Goal: Task Accomplishment & Management: Use online tool/utility

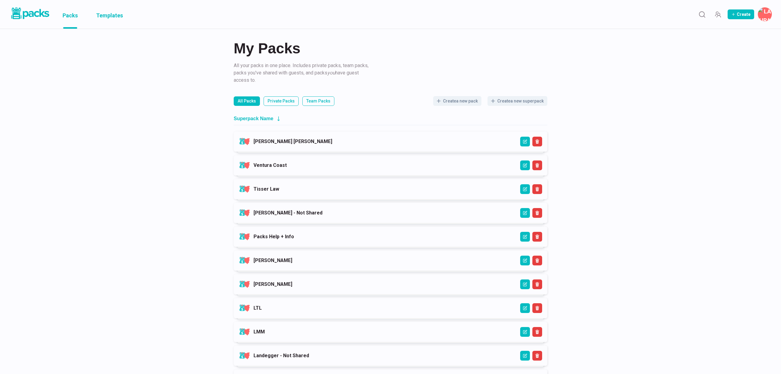
click at [114, 16] on link "Templates" at bounding box center [109, 14] width 27 height 29
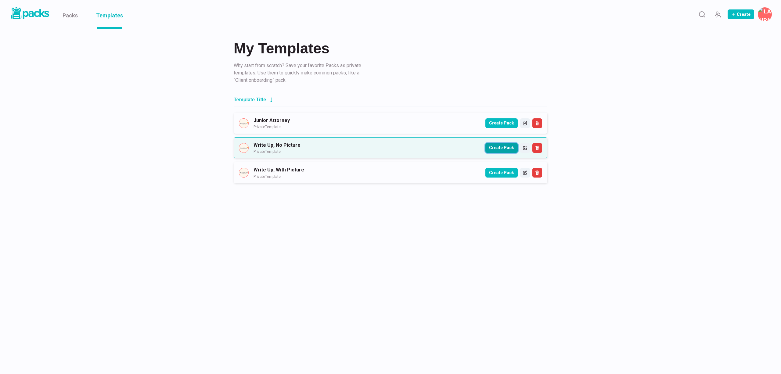
click at [496, 147] on button "Create Pack" at bounding box center [501, 148] width 32 height 10
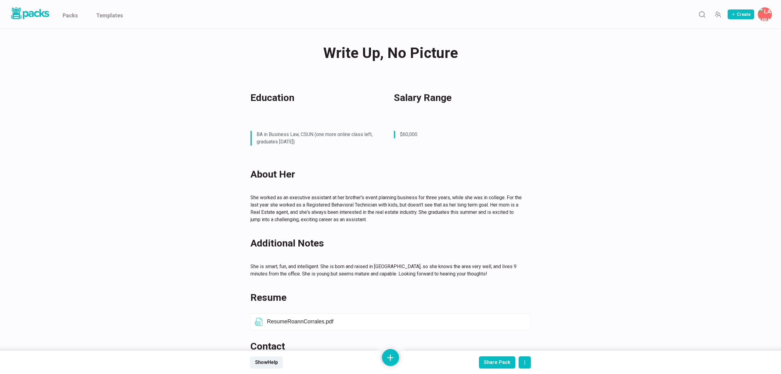
click at [382, 52] on div "Write Up, No Picture Write Up, No Picture" at bounding box center [390, 53] width 281 height 24
click at [382, 52] on textarea "Write Up, No Picture" at bounding box center [392, 53] width 278 height 24
paste textarea "[PERSON_NAME]"
type textarea "[PERSON_NAME]"
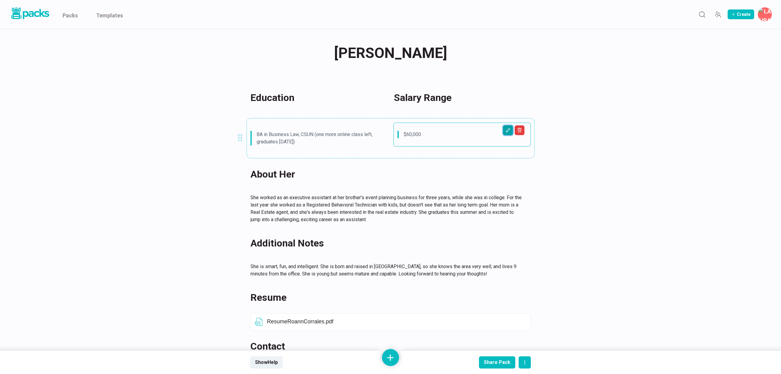
click at [508, 131] on icon "Edit asset" at bounding box center [507, 130] width 5 height 5
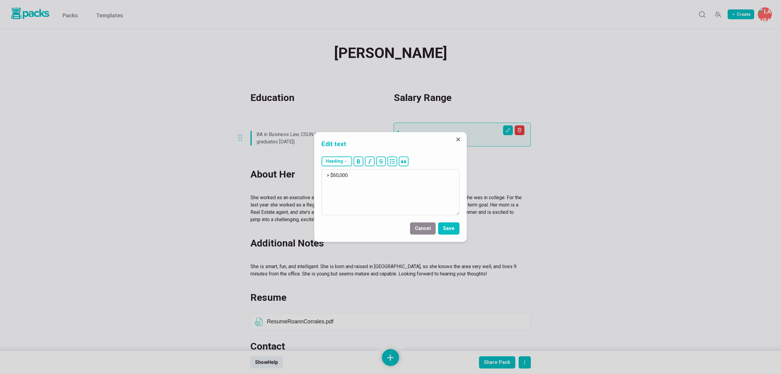
drag, startPoint x: 333, startPoint y: 174, endPoint x: 358, endPoint y: 174, distance: 25.0
click at [358, 174] on textarea "> $60,000" at bounding box center [390, 192] width 138 height 46
type textarea "> $25/hour"
click at [450, 231] on button "Save" at bounding box center [448, 228] width 21 height 12
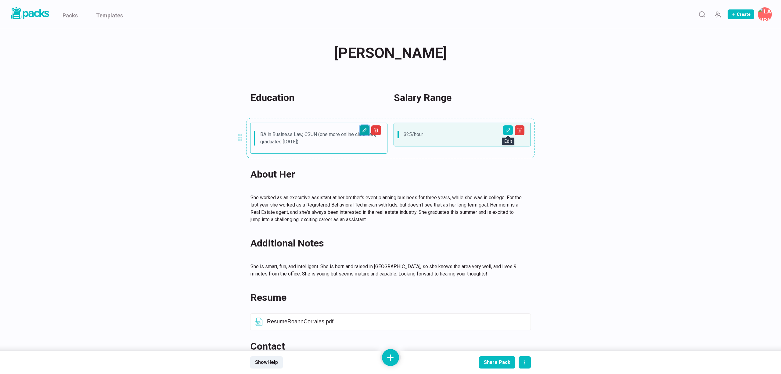
click at [363, 130] on icon "Edit asset" at bounding box center [364, 130] width 5 height 5
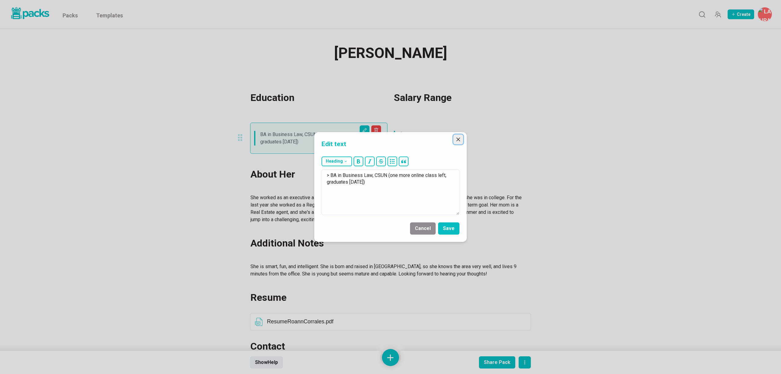
click at [459, 139] on icon "Close" at bounding box center [458, 140] width 4 height 4
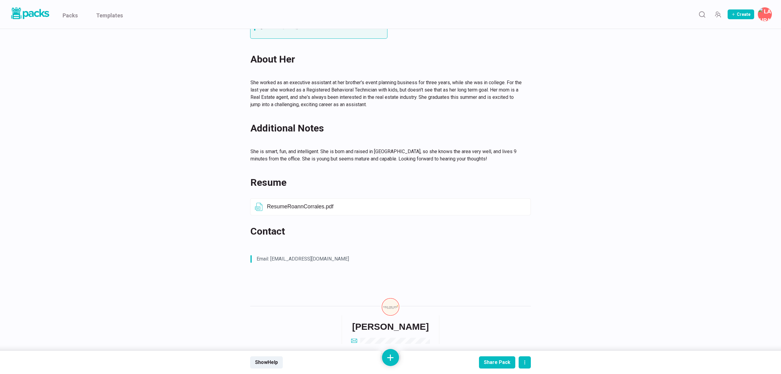
scroll to position [143, 0]
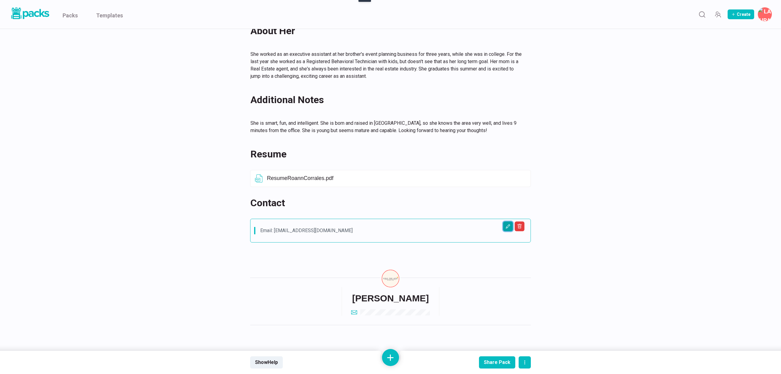
click at [508, 228] on icon "Edit asset" at bounding box center [507, 226] width 5 height 5
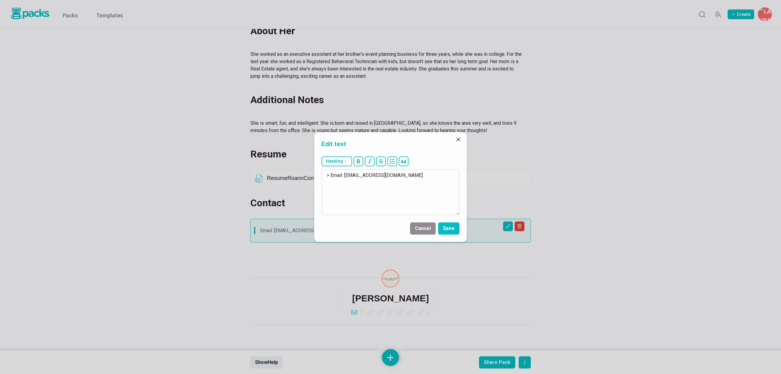
click at [442, 176] on textarea "> Email: [EMAIL_ADDRESS][DOMAIN_NAME]" at bounding box center [390, 192] width 138 height 46
drag, startPoint x: 346, startPoint y: 177, endPoint x: 433, endPoint y: 175, distance: 87.9
click at [434, 175] on textarea "> Email: [EMAIL_ADDRESS][DOMAIN_NAME] > Phone: [PHONE_NUMBER]" at bounding box center [390, 192] width 138 height 46
paste textarea "[EMAIL_ADDRESS][DOMAIN_NAME]"
click at [366, 179] on textarea "> Email: r > Phone: [PHONE_NUMBER]" at bounding box center [390, 192] width 138 height 46
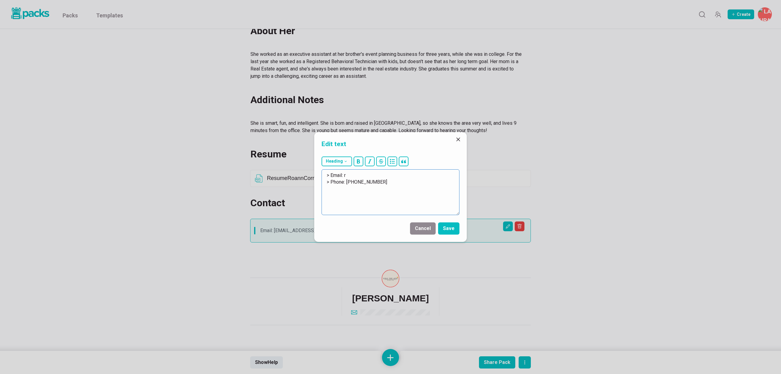
click at [354, 176] on textarea "> Email: r > Phone: [PHONE_NUMBER]" at bounding box center [390, 192] width 138 height 46
paste textarea "[EMAIL_ADDRESS][DOMAIN_NAME]"
type textarea "> Email: [EMAIL_ADDRESS][DOMAIN_NAME] > Phone: [PHONE_NUMBER]"
click at [444, 226] on button "Save" at bounding box center [448, 228] width 21 height 12
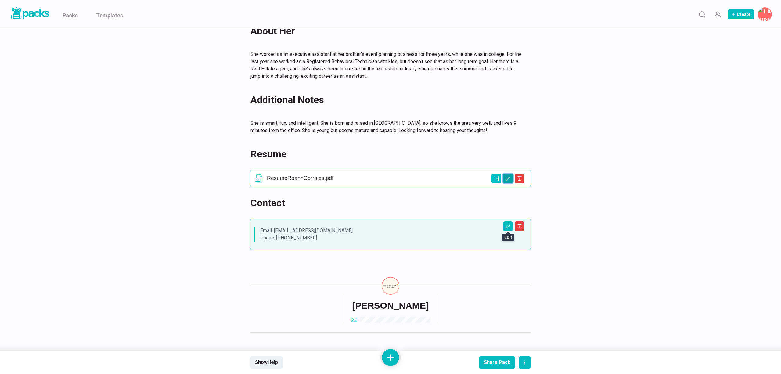
click at [504, 179] on button "Edit asset" at bounding box center [508, 179] width 10 height 10
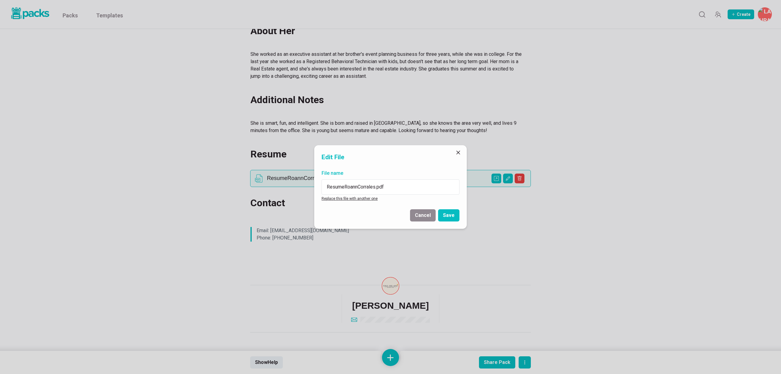
click at [351, 199] on link "Replace this file with another one" at bounding box center [349, 198] width 56 height 4
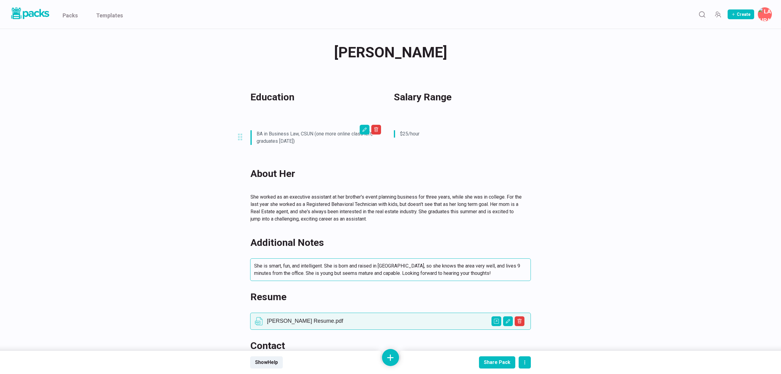
scroll to position [0, 0]
click at [369, 132] on button "Edit asset" at bounding box center [365, 130] width 10 height 10
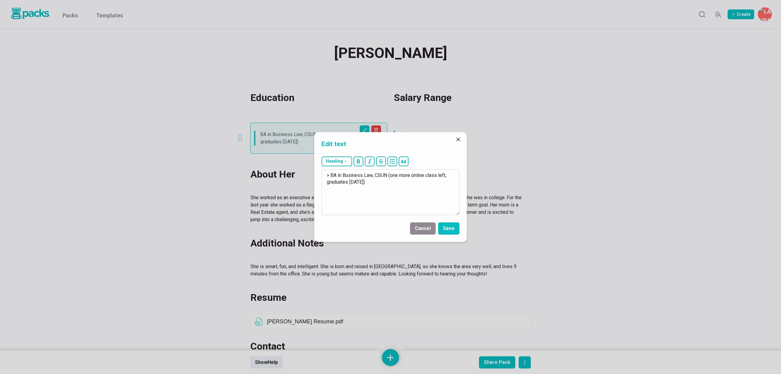
drag, startPoint x: 330, startPoint y: 175, endPoint x: 367, endPoint y: 187, distance: 38.3
click at [367, 187] on textarea "> BA in Business Law, CSUN (one more online class left, graduates [DATE])" at bounding box center [390, 192] width 138 height 46
drag, startPoint x: 331, startPoint y: 175, endPoint x: 346, endPoint y: 174, distance: 14.4
click at [346, 174] on textarea "> Majors in Sociology and Criminal Justice with a Concentration in Law and Soci…" at bounding box center [390, 192] width 138 height 46
click at [411, 176] on textarea "> B.A. in Sociology and Criminal Justice with a Concentration in Law and Society" at bounding box center [390, 192] width 138 height 46
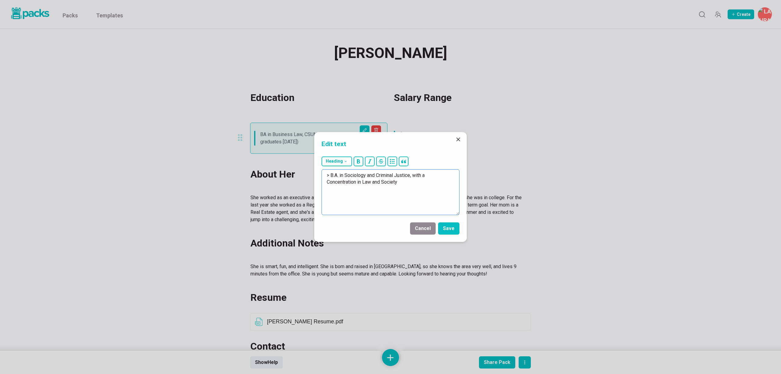
click at [406, 182] on textarea "> B.A. in Sociology and Criminal Justice, with a Concentration in Law and Socie…" at bounding box center [390, 192] width 138 height 46
paste textarea "[GEOGRAPHIC_DATA][US_STATE], [GEOGRAPHIC_DATA]"
type textarea "> B.A. in Sociology and Criminal Justice, with a Concentration in Law and Socie…"
click at [450, 231] on button "Save" at bounding box center [448, 228] width 21 height 12
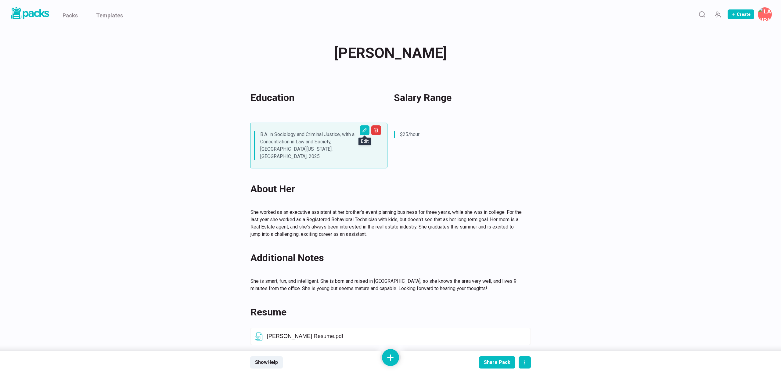
click at [215, 62] on div "[PERSON_NAME] [PERSON_NAME] Education Salary Range B.A. in Sociology and Crimin…" at bounding box center [391, 266] width 458 height 474
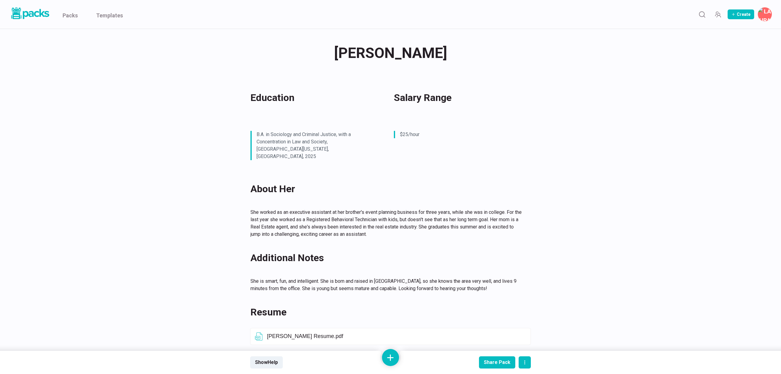
click at [145, 172] on div "[PERSON_NAME] [PERSON_NAME] Education Salary Range B.A. in Sociology and Crimin…" at bounding box center [390, 269] width 781 height 539
click at [502, 209] on p "She worked as an executive assistant at her brother's event planning business f…" at bounding box center [390, 223] width 273 height 29
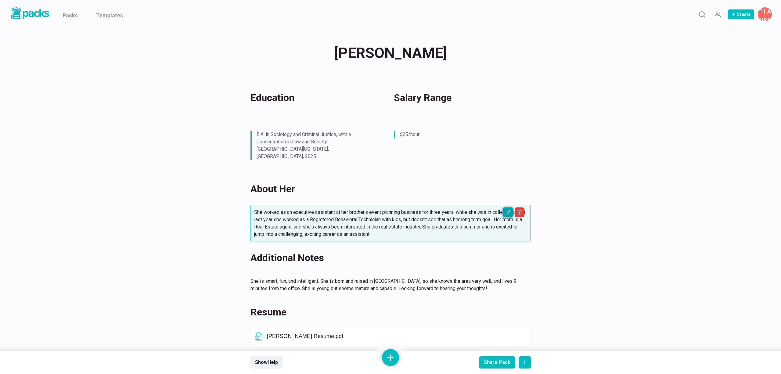
click at [504, 207] on button "Edit asset" at bounding box center [508, 212] width 10 height 10
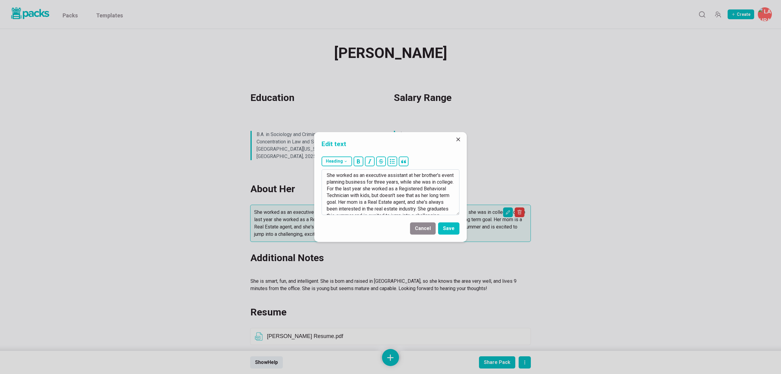
click at [376, 185] on textarea "She worked as an executive assistant at her brother's event planning business f…" at bounding box center [390, 192] width 138 height 46
type textarea "Lor ips dolo 0.5 sitam, con adi elit se doeius te Incidid Utlaboreet, dolor mag…"
click at [450, 228] on button "Save" at bounding box center [448, 228] width 21 height 12
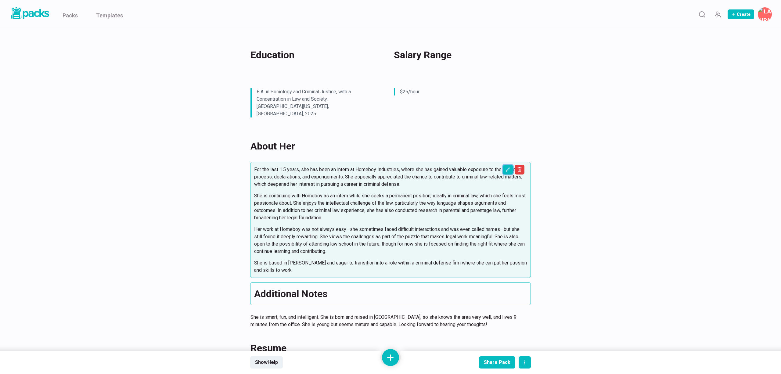
scroll to position [52, 0]
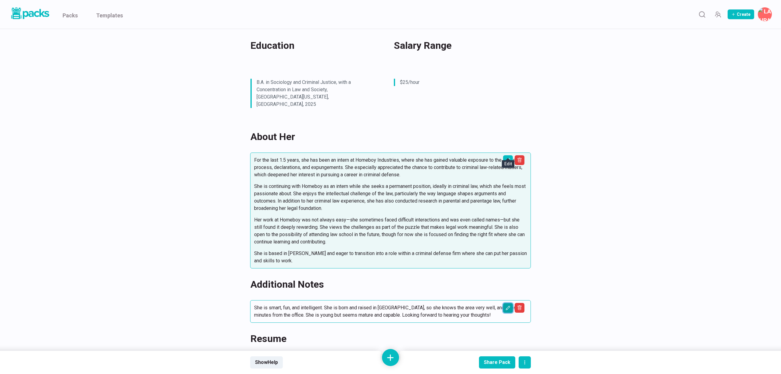
click at [508, 306] on icon "Edit asset" at bounding box center [507, 308] width 5 height 5
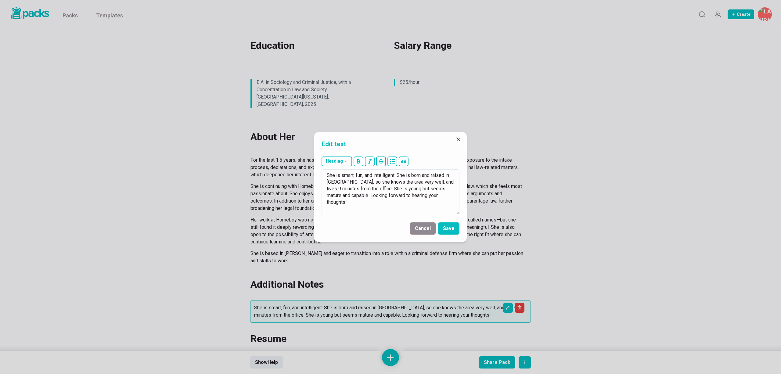
drag, startPoint x: 415, startPoint y: 205, endPoint x: 290, endPoint y: 164, distance: 131.6
click at [290, 164] on div "Edit text Heading # H1 ## H2 ### H3 She is smart, fun, and intelligent. She is …" at bounding box center [390, 187] width 781 height 374
click at [377, 174] on textarea "She has a great personlaity, and is veyr used to thte" at bounding box center [390, 192] width 138 height 46
click at [404, 178] on textarea "She has a great personality, and is [PERSON_NAME] used to thte" at bounding box center [390, 192] width 138 height 46
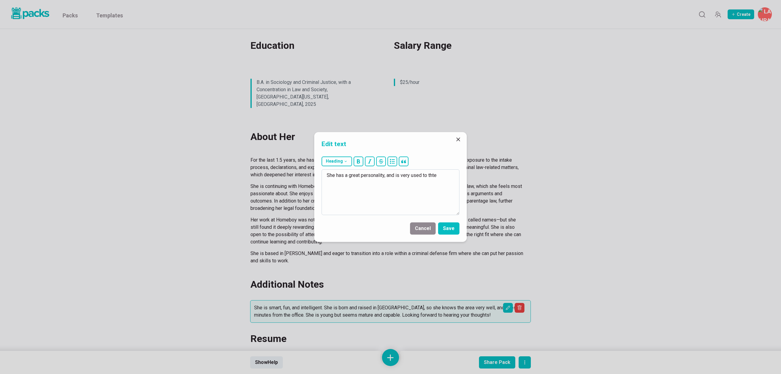
click at [431, 176] on textarea "She has a great personality, and is very used to thte" at bounding box center [390, 192] width 138 height 46
type textarea "She has a great personality, and is very used to the intake process."
click at [453, 226] on button "Save" at bounding box center [448, 228] width 21 height 12
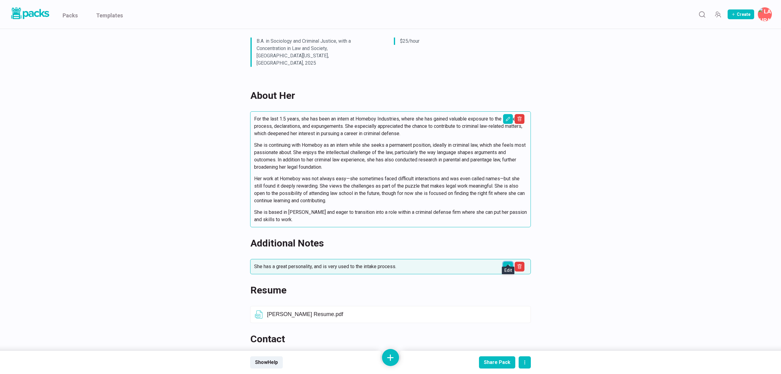
scroll to position [88, 0]
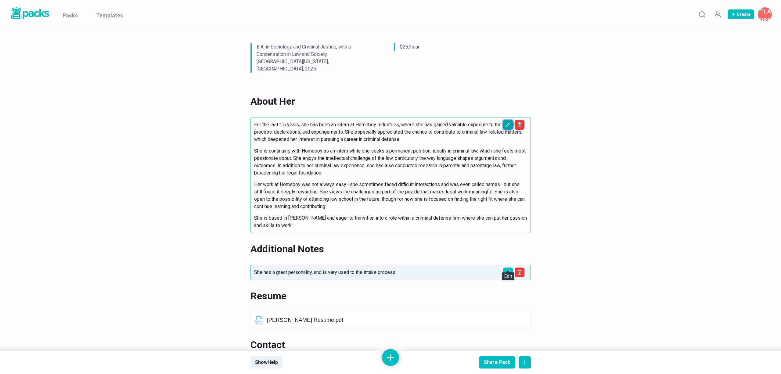
click at [506, 122] on icon "Edit asset" at bounding box center [507, 124] width 5 height 5
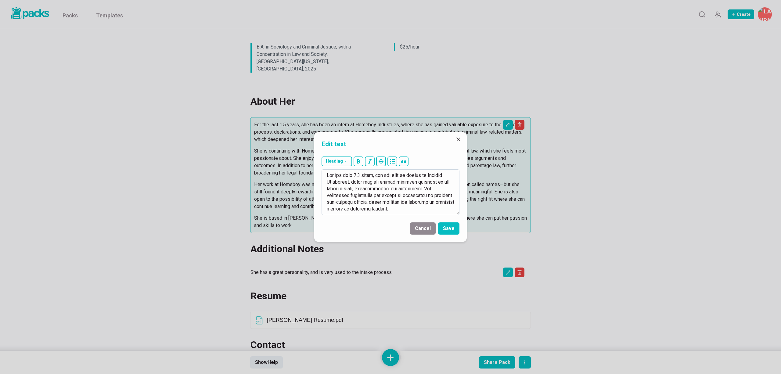
drag, startPoint x: 353, startPoint y: 175, endPoint x: 372, endPoint y: 174, distance: 19.2
click at [372, 174] on textarea at bounding box center [390, 192] width 138 height 46
click at [406, 199] on textarea at bounding box center [390, 192] width 138 height 46
drag, startPoint x: 326, startPoint y: 196, endPoint x: 375, endPoint y: 194, distance: 49.4
click at [376, 194] on textarea at bounding box center [390, 192] width 138 height 46
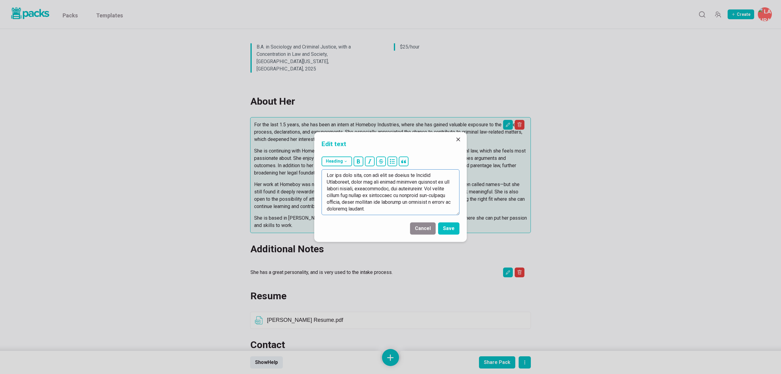
drag, startPoint x: 354, startPoint y: 196, endPoint x: 414, endPoint y: 194, distance: 59.5
click at [414, 194] on textarea at bounding box center [390, 192] width 138 height 46
drag, startPoint x: 404, startPoint y: 198, endPoint x: 407, endPoint y: 199, distance: 3.1
click at [404, 198] on textarea at bounding box center [390, 192] width 138 height 46
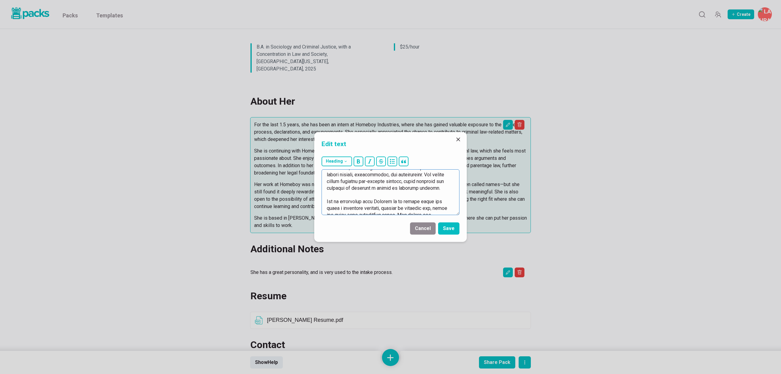
drag, startPoint x: 442, startPoint y: 175, endPoint x: 449, endPoint y: 192, distance: 18.5
click at [449, 192] on textarea at bounding box center [390, 192] width 138 height 46
click at [375, 188] on textarea at bounding box center [390, 192] width 138 height 46
drag, startPoint x: 334, startPoint y: 190, endPoint x: 336, endPoint y: 199, distance: 8.9
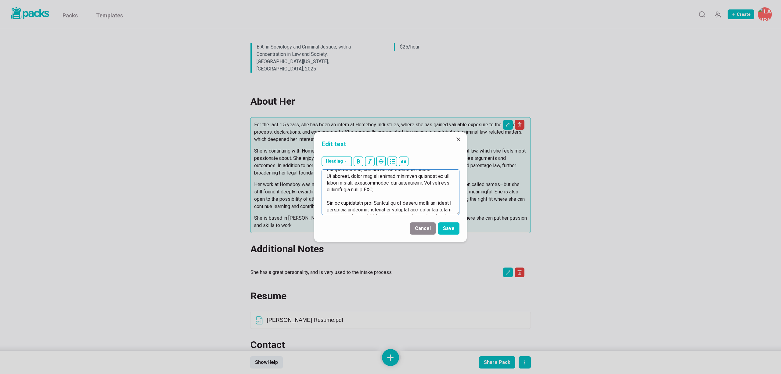
click at [334, 190] on textarea at bounding box center [390, 192] width 138 height 46
click at [365, 190] on textarea at bounding box center [390, 192] width 138 height 46
click at [405, 186] on textarea at bounding box center [390, 192] width 138 height 46
drag, startPoint x: 434, startPoint y: 183, endPoint x: 440, endPoint y: 192, distance: 10.9
click at [440, 192] on textarea at bounding box center [390, 192] width 138 height 46
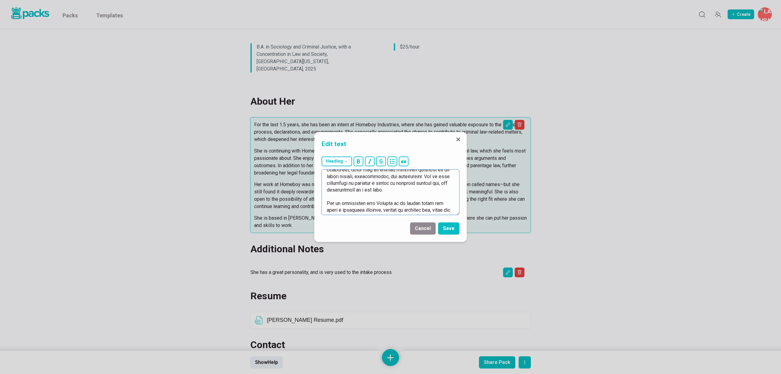
scroll to position [0, 0]
drag, startPoint x: 422, startPoint y: 190, endPoint x: 330, endPoint y: 209, distance: 93.7
click at [331, 209] on textarea at bounding box center [390, 192] width 138 height 46
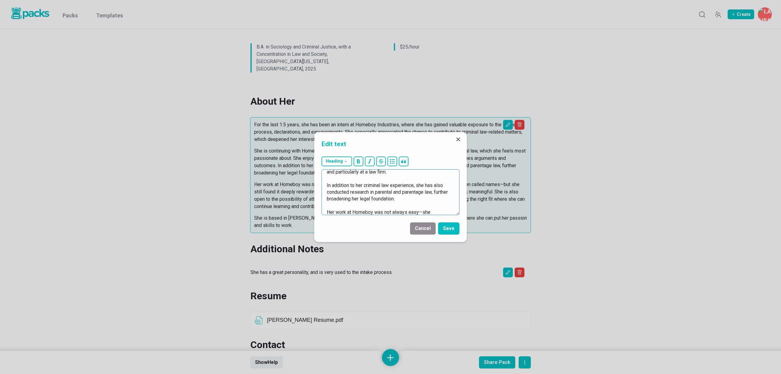
scroll to position [29, 0]
drag, startPoint x: 392, startPoint y: 199, endPoint x: 323, endPoint y: 183, distance: 70.9
click at [323, 183] on textarea "For the last year, she has been an intern at Homeboy Industries, where she has …" at bounding box center [390, 192] width 138 height 46
click at [373, 197] on textarea "For the last year, she has been an intern at Homeboy Industries, where she has …" at bounding box center [390, 192] width 138 height 46
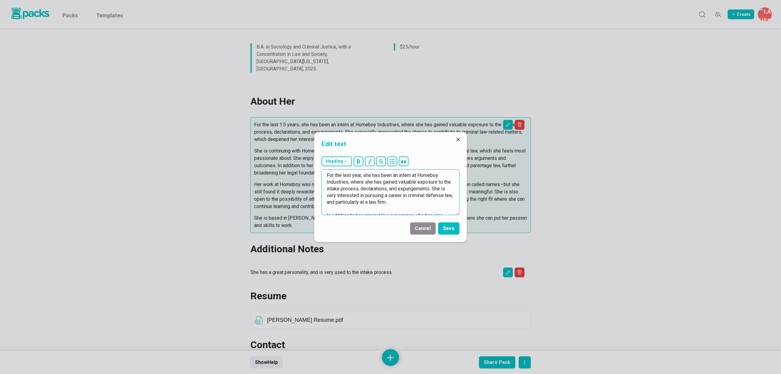
click at [393, 188] on textarea "For the last year, she has been an intern at Homeboy Industries, where she has …" at bounding box center [390, 192] width 138 height 46
click at [422, 188] on textarea "For the last year, she has been an intern at Homeboy Industries, where she has …" at bounding box center [390, 192] width 138 height 46
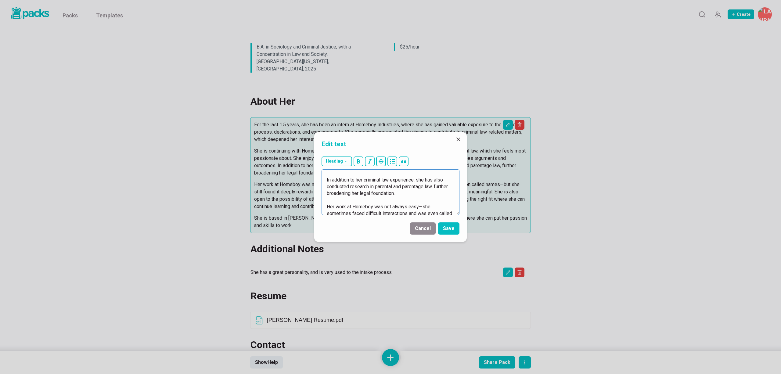
scroll to position [35, 0]
drag, startPoint x: 403, startPoint y: 201, endPoint x: 329, endPoint y: 181, distance: 75.7
click at [330, 181] on textarea "For the last year, she has been an intern at Homeboy Industries, where she has …" at bounding box center [390, 192] width 138 height 46
click at [368, 186] on textarea "For the last year, she has been an intern at Homeboy Industries, where she has …" at bounding box center [390, 192] width 138 height 46
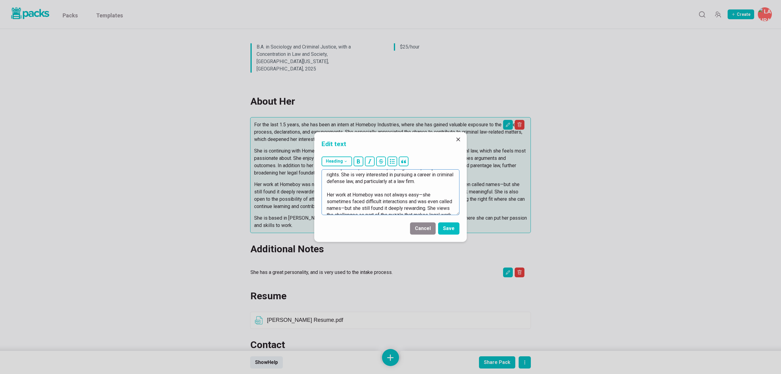
scroll to position [24, 0]
click at [326, 191] on textarea "For the last year, she has been an intern at Homeboy Industries, where she has …" at bounding box center [390, 192] width 138 height 46
click at [339, 191] on textarea "For the last year, she has been an intern at Homeboy Industries, where she has …" at bounding box center [390, 192] width 138 height 46
click at [375, 205] on textarea "For the last year, she has been an intern at Homeboy Industries, where she has …" at bounding box center [390, 192] width 138 height 46
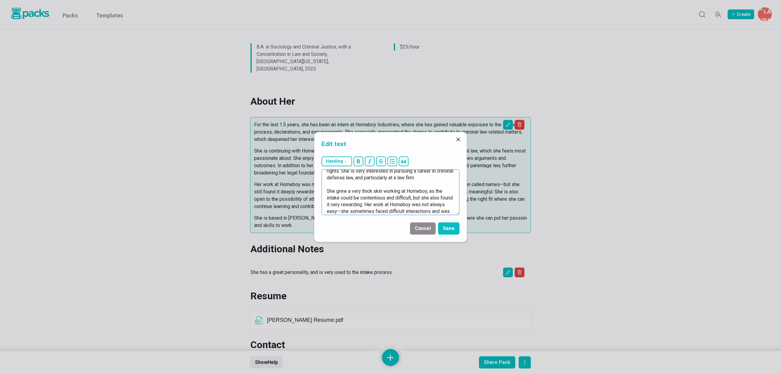
scroll to position [42, 0]
drag, startPoint x: 378, startPoint y: 187, endPoint x: 350, endPoint y: 206, distance: 33.8
click at [350, 206] on textarea "For the last year, she has been an intern at Homeboy Industries, where she has …" at bounding box center [390, 192] width 138 height 46
drag, startPoint x: 378, startPoint y: 176, endPoint x: 447, endPoint y: 202, distance: 73.5
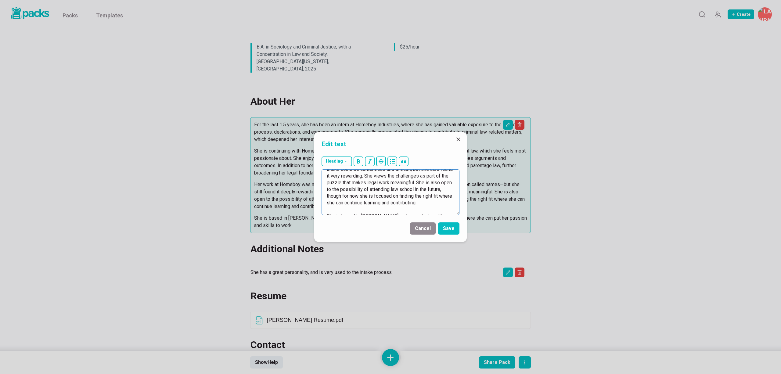
click at [447, 202] on textarea "For the last year, she has been an intern at Homeboy Industries, where she has …" at bounding box center [390, 192] width 138 height 46
click at [334, 182] on textarea "For the last year, she has been an intern at Homeboy Industries, where she has …" at bounding box center [390, 192] width 138 height 46
click at [372, 206] on textarea "For the last year, she has been an intern at Homeboy Industries, where she has …" at bounding box center [390, 192] width 138 height 46
drag, startPoint x: 326, startPoint y: 196, endPoint x: 389, endPoint y: 220, distance: 67.8
click at [391, 220] on form "Heading # H1 ## H2 ### H3 For the last year, she has been an intern at Homeboy …" at bounding box center [390, 198] width 153 height 88
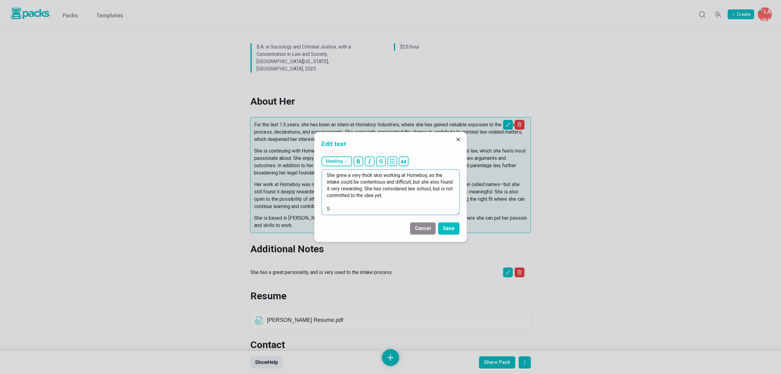
scroll to position [40, 0]
type textarea "For the last year, she has been an intern at Homeboy Industries, where she has …"
click at [454, 228] on button "Save" at bounding box center [448, 228] width 21 height 12
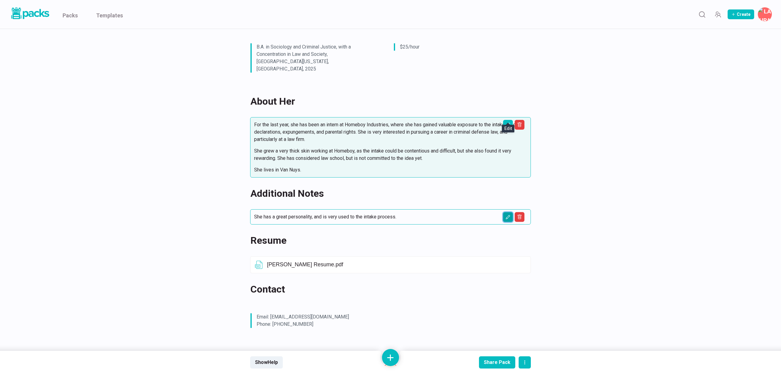
click at [508, 215] on icon "Edit asset" at bounding box center [507, 217] width 5 height 5
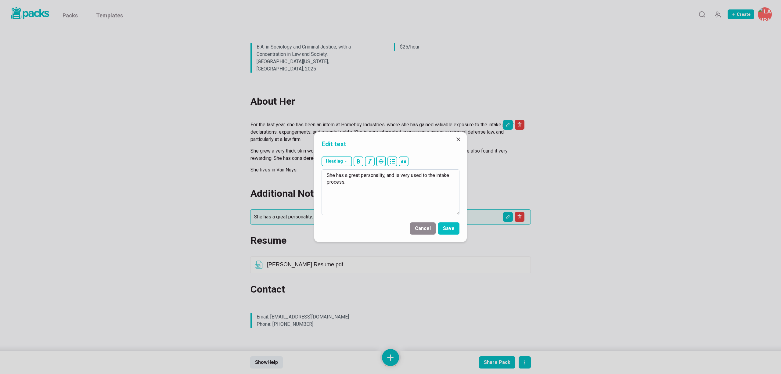
drag, startPoint x: 336, startPoint y: 175, endPoint x: 374, endPoint y: 189, distance: 41.1
click at [374, 189] on textarea "She has a great personality, and is very used to the intake process." at bounding box center [390, 192] width 138 height 46
type textarea "She is young, but seems very committed and driven."
drag, startPoint x: 451, startPoint y: 228, endPoint x: 454, endPoint y: 242, distance: 14.4
click at [451, 228] on button "Save" at bounding box center [448, 228] width 21 height 12
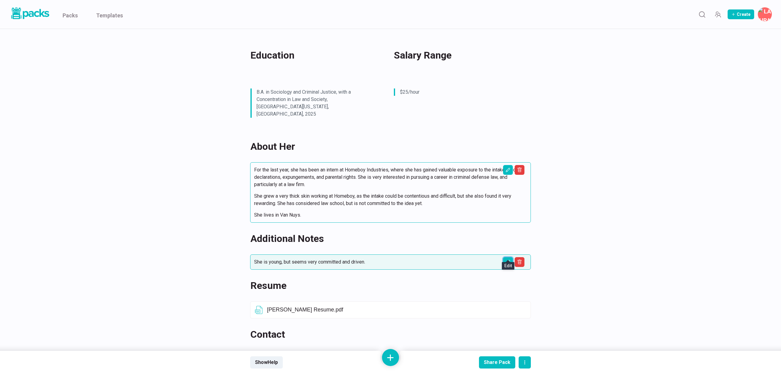
scroll to position [0, 0]
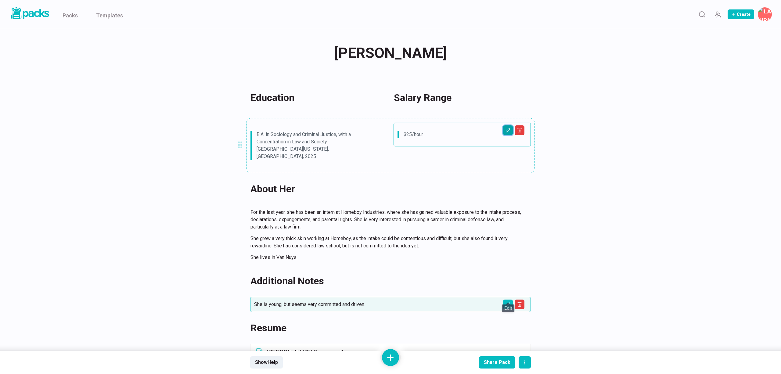
click at [506, 130] on icon "Edit asset" at bounding box center [507, 130] width 5 height 5
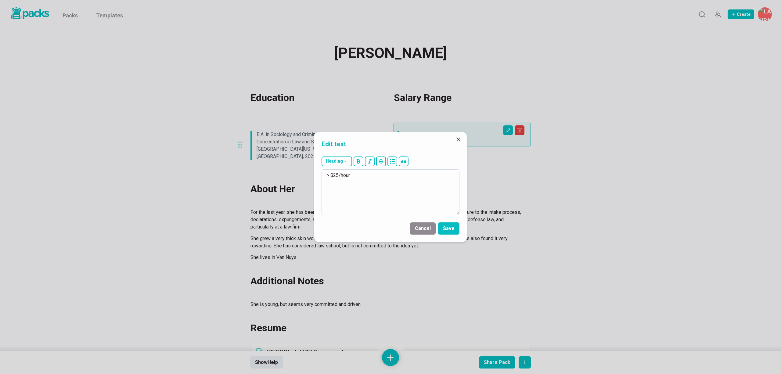
click at [385, 171] on textarea "> $25/hour" at bounding box center [390, 192] width 138 height 46
click at [375, 174] on textarea "> $25/hour" at bounding box center [390, 192] width 138 height 46
click at [381, 182] on textarea "> $25/hour > She is looking for a full time position." at bounding box center [390, 192] width 138 height 46
type textarea "> $25/hour > She is looking for a full-time position."
click at [453, 230] on button "Save" at bounding box center [448, 228] width 21 height 12
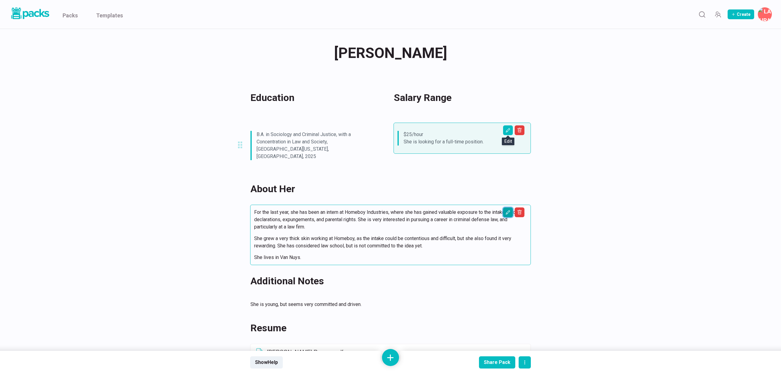
click at [507, 210] on icon "Edit asset" at bounding box center [507, 212] width 5 height 5
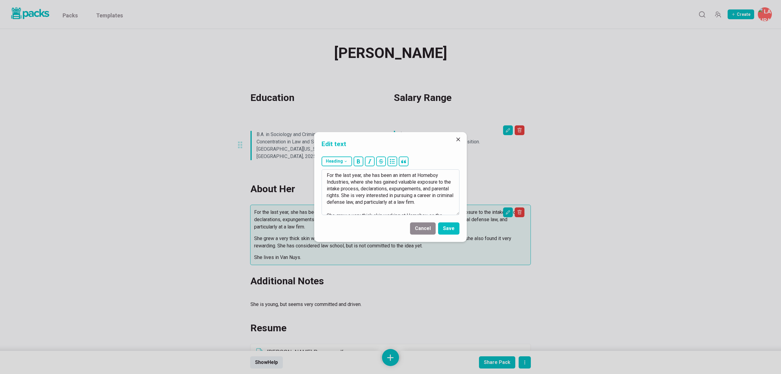
click at [454, 204] on textarea "For the last year, she has been an intern at Homeboy Industries, where she has …" at bounding box center [390, 192] width 138 height 46
click at [368, 210] on textarea "For the last year, she has been an intern at Homeboy Industries, where she has …" at bounding box center [390, 192] width 138 height 46
click at [425, 210] on textarea "For the last year, she has been an intern at Homeboy Industries, where she has …" at bounding box center [390, 192] width 138 height 46
click at [327, 211] on textarea "For the last year, she has been an intern at Homeboy Industries, where she has …" at bounding box center [390, 192] width 138 height 46
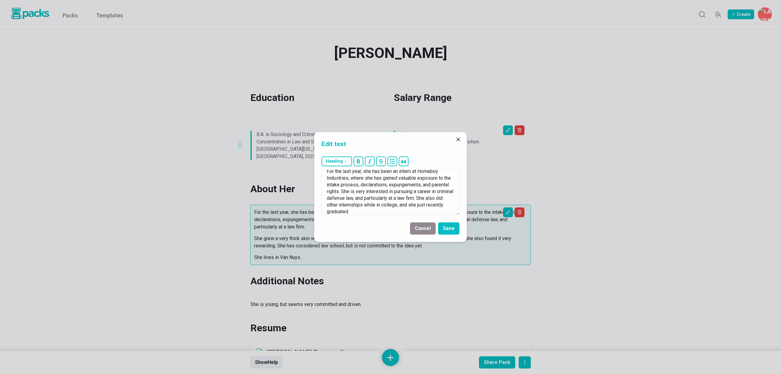
type textarea "For the last year, she has been an intern at Homeboy Industries, where she has …"
click at [381, 193] on textarea "For the last year, she has been an intern at Homeboy Industries, where she has …" at bounding box center [390, 192] width 138 height 46
click at [446, 227] on button "Save" at bounding box center [448, 228] width 21 height 12
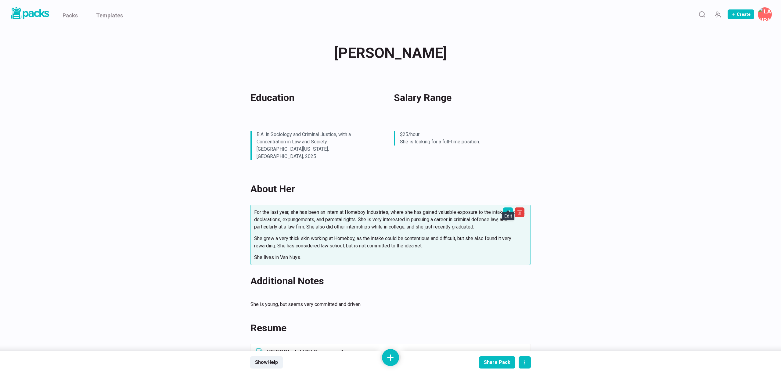
click at [149, 193] on div "[PERSON_NAME] [PERSON_NAME] Education Salary Range B.A. in Sociology and Crimin…" at bounding box center [390, 277] width 781 height 555
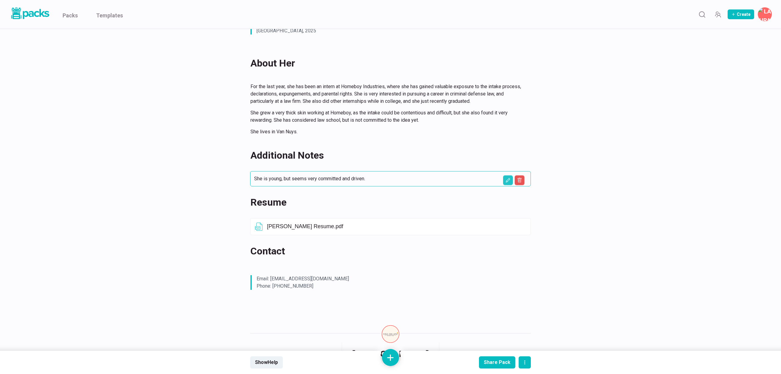
scroll to position [132, 0]
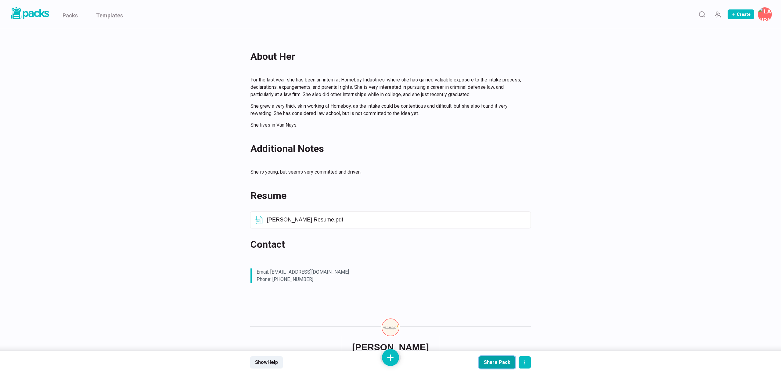
click at [494, 358] on button "Share Pack" at bounding box center [497, 362] width 36 height 12
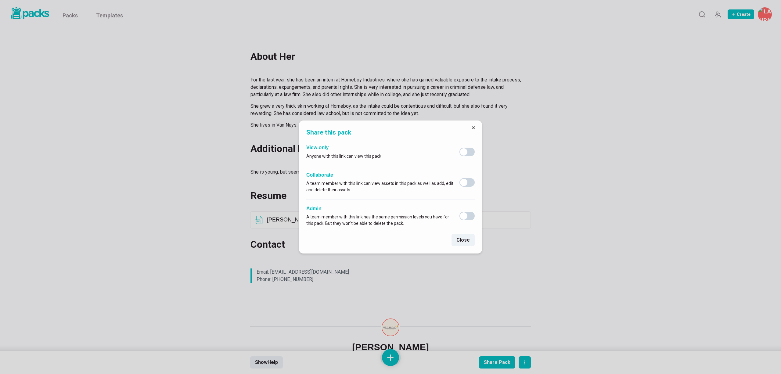
click at [469, 153] on span at bounding box center [466, 152] width 15 height 9
click at [459, 148] on input "checkbox" at bounding box center [459, 147] width 0 height 0
checkbox input "true"
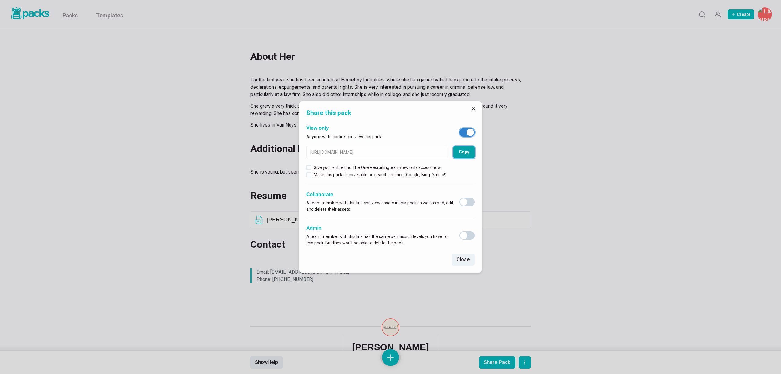
click at [468, 153] on button "Copy" at bounding box center [463, 152] width 21 height 12
drag, startPoint x: 477, startPoint y: 107, endPoint x: 498, endPoint y: 112, distance: 21.5
click at [477, 107] on button "Close" at bounding box center [473, 108] width 10 height 10
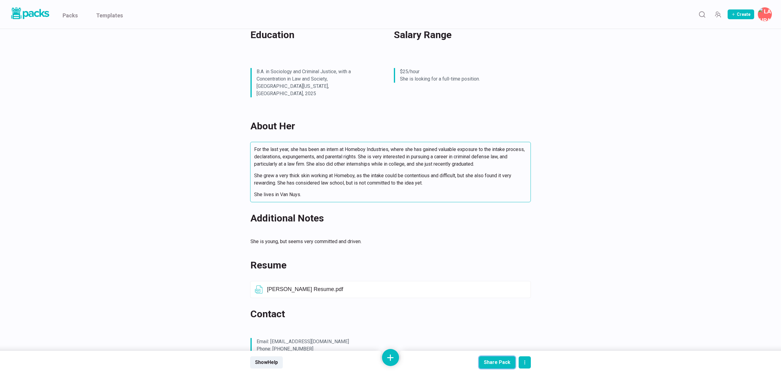
scroll to position [0, 0]
